Goal: Information Seeking & Learning: Learn about a topic

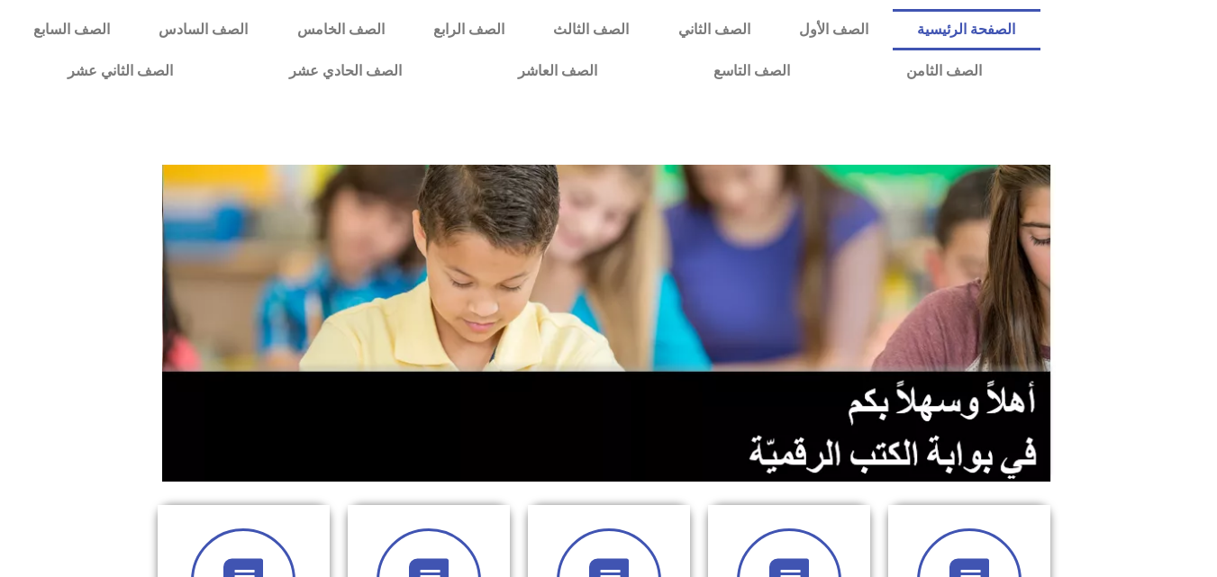
scroll to position [687, 0]
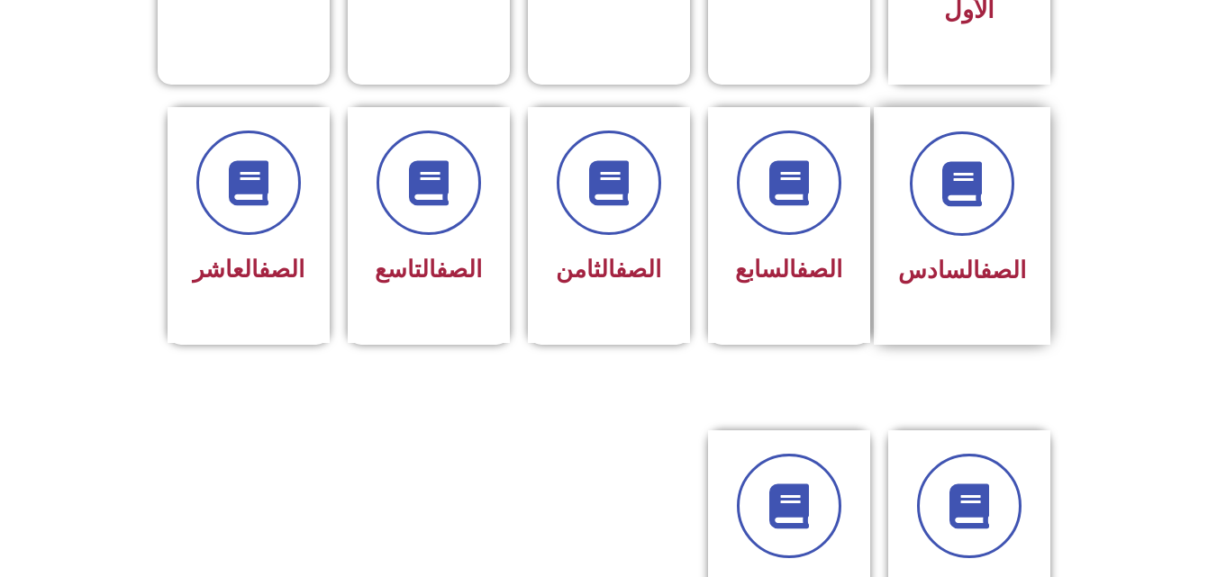
click at [1021, 165] on div at bounding box center [962, 183] width 128 height 104
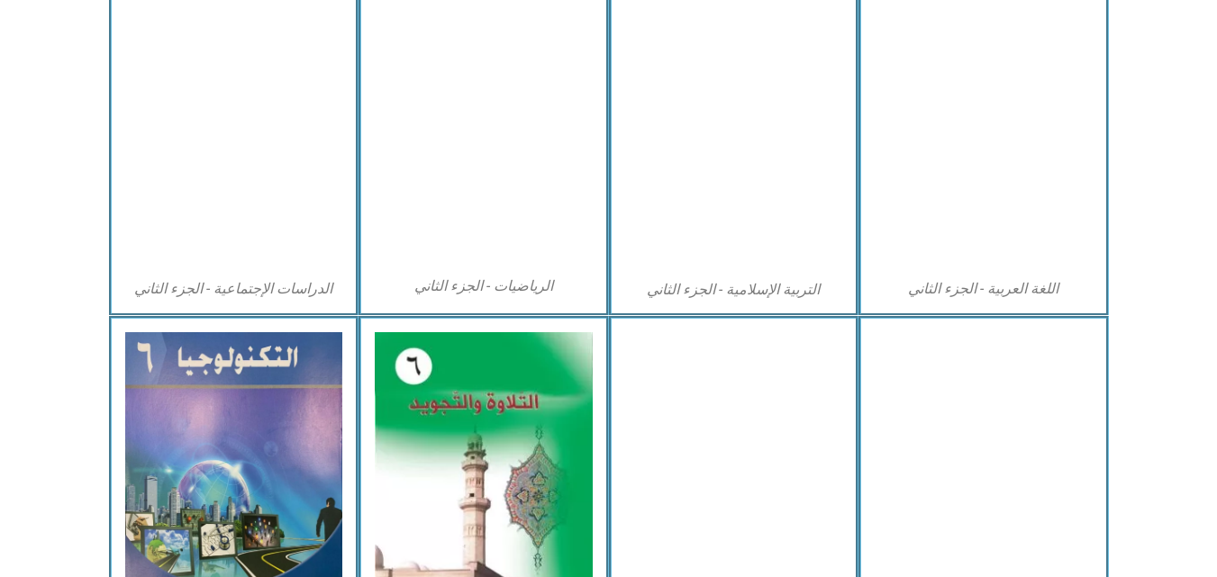
scroll to position [1028, 0]
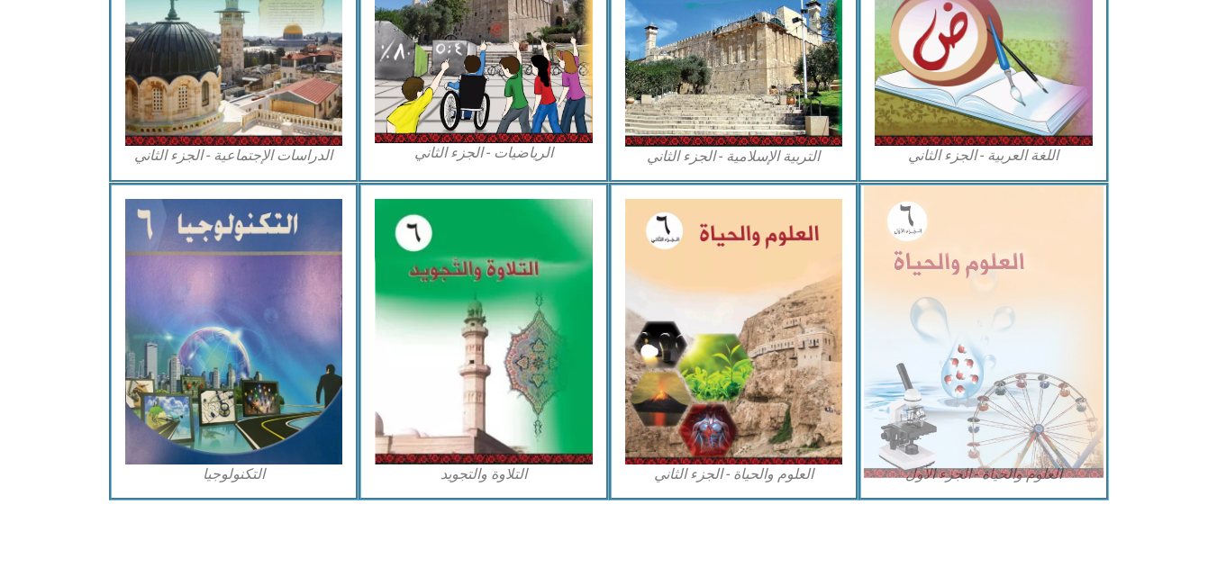
click at [904, 328] on img at bounding box center [984, 332] width 240 height 292
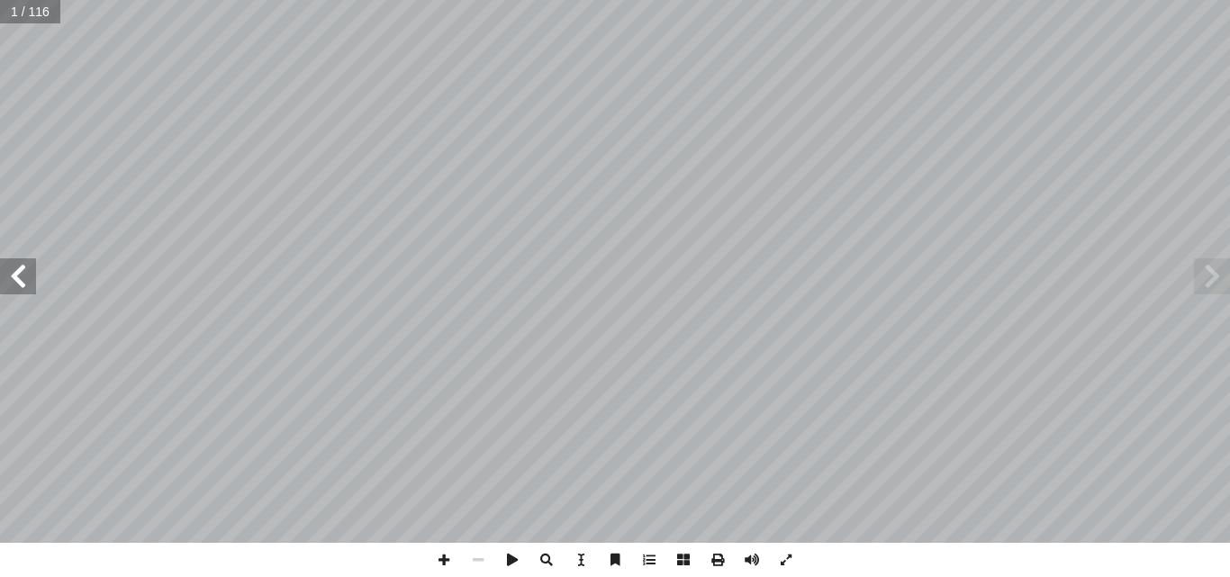
click at [13, 276] on span at bounding box center [18, 276] width 36 height 36
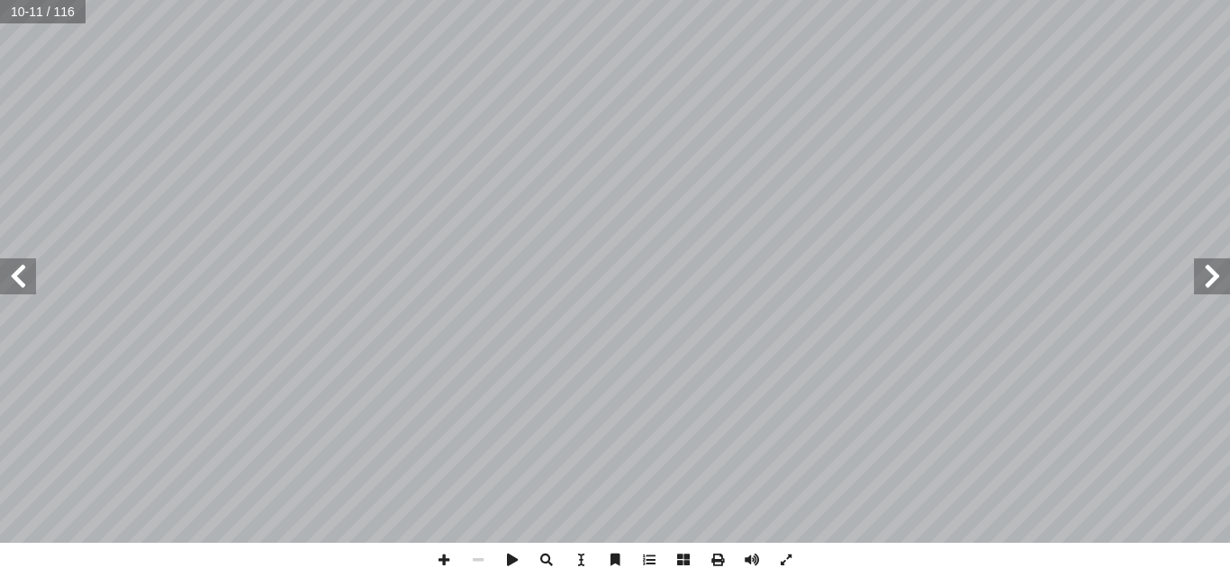
click at [13, 276] on span at bounding box center [18, 276] width 36 height 36
click at [14, 280] on span at bounding box center [18, 276] width 36 height 36
click at [1210, 286] on span at bounding box center [1212, 276] width 36 height 36
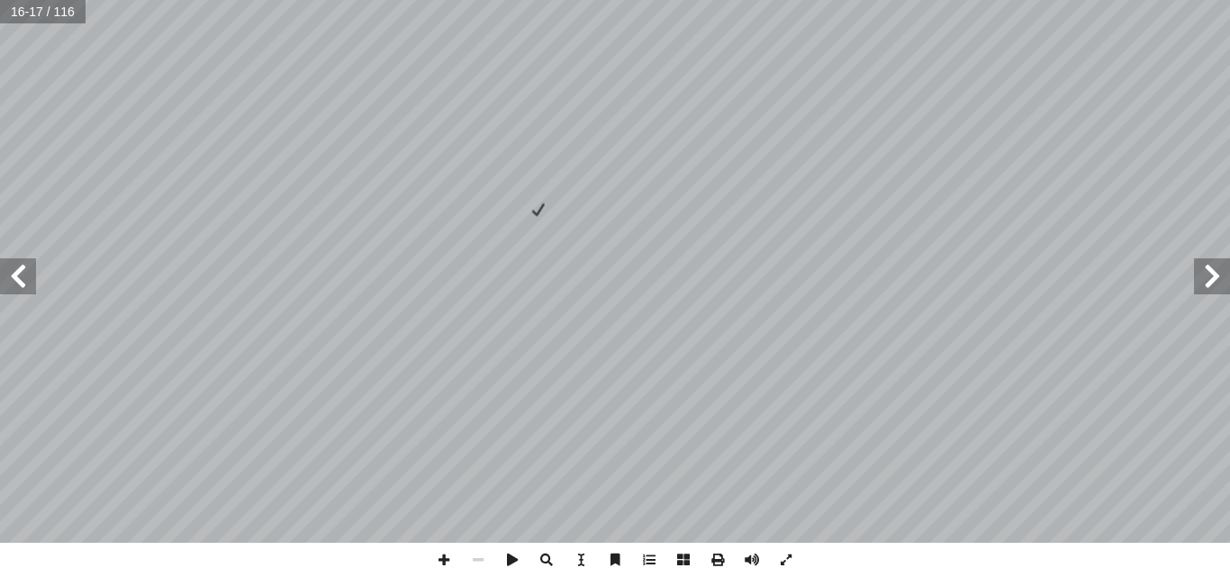
click at [25, 288] on span at bounding box center [18, 276] width 36 height 36
click at [448, 553] on span at bounding box center [444, 560] width 34 height 34
click at [443, 560] on span at bounding box center [444, 560] width 34 height 34
